Goal: Transaction & Acquisition: Download file/media

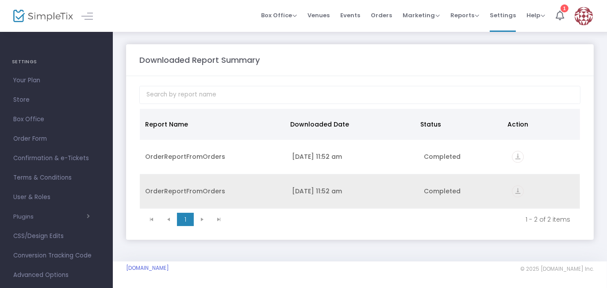
click at [520, 188] on icon "vertical_align_bottom" at bounding box center [518, 192] width 12 height 12
